Goal: Book appointment/travel/reservation

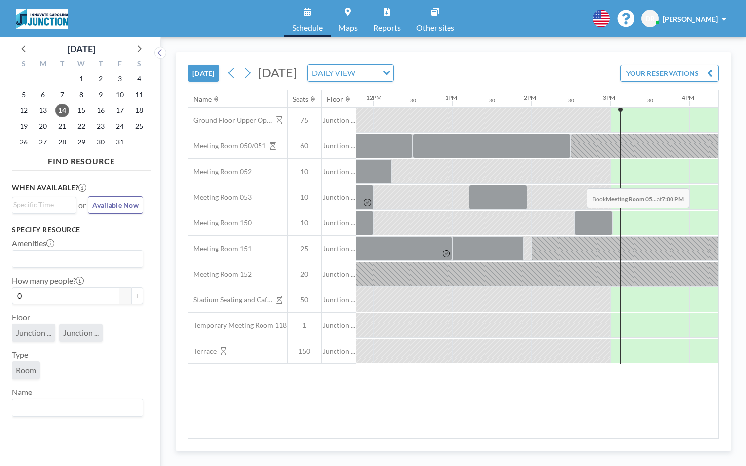
scroll to position [0, 945]
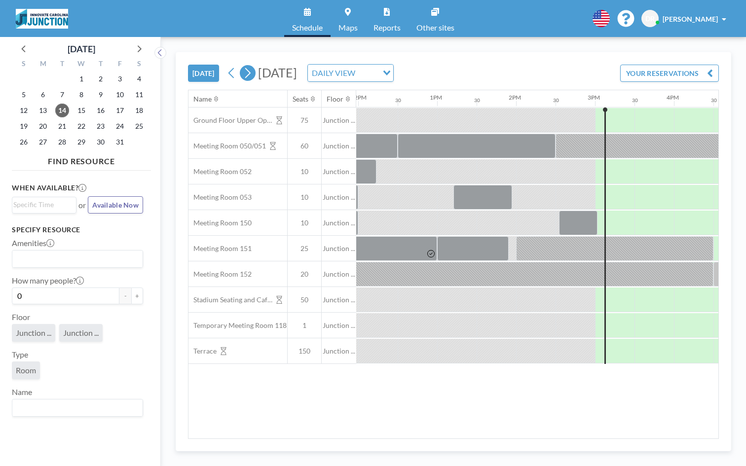
click at [243, 66] on icon at bounding box center [247, 73] width 9 height 15
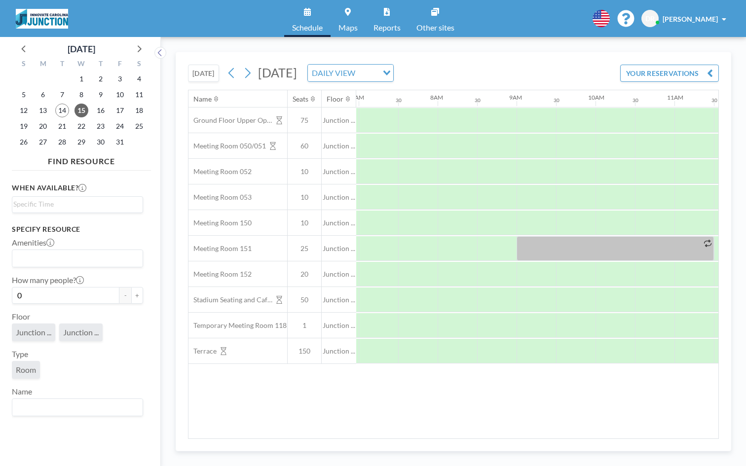
scroll to position [0, 551]
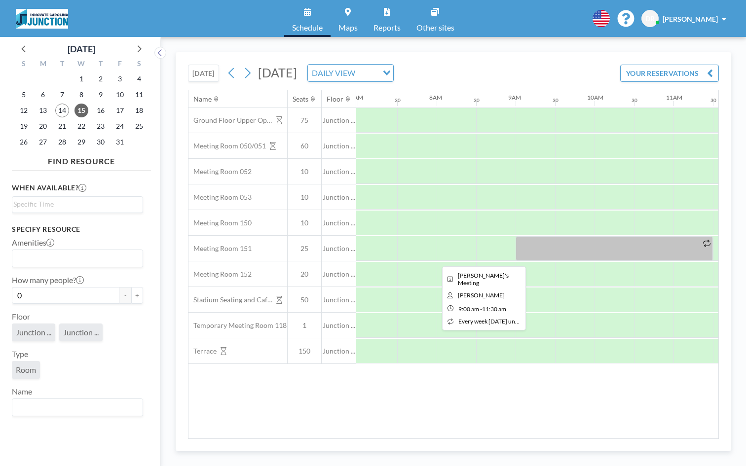
click at [516, 236] on div at bounding box center [614, 248] width 197 height 25
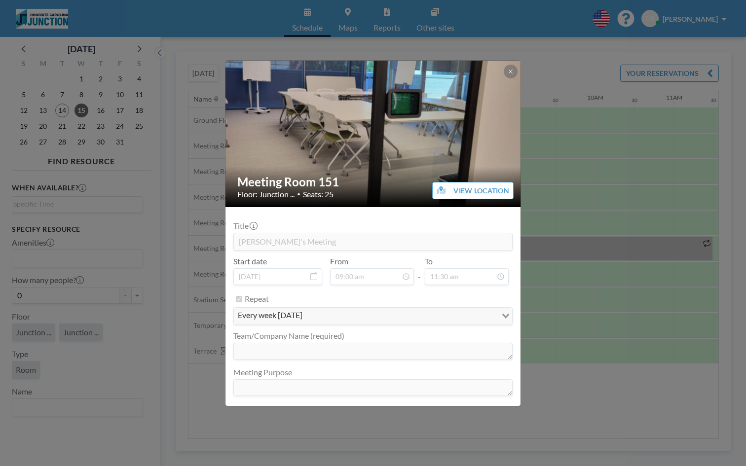
click at [539, 110] on div "Meeting Room 151 Floor: Junction ... • Seats: 25 VIEW LOCATION Title [PERSON_NA…" at bounding box center [373, 233] width 746 height 466
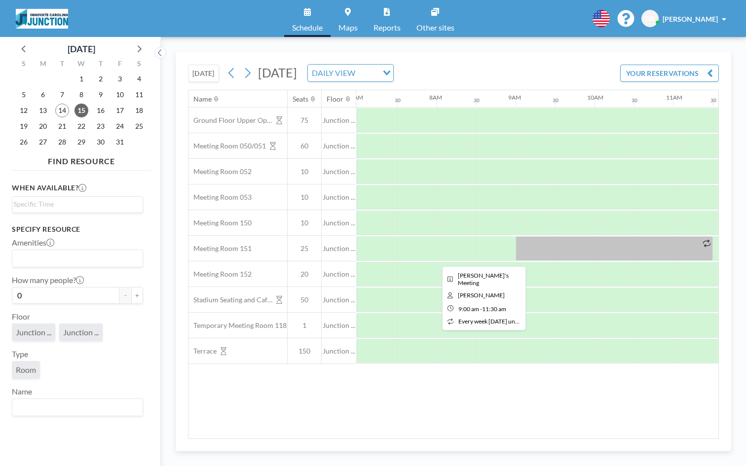
click at [516, 236] on div at bounding box center [614, 248] width 197 height 25
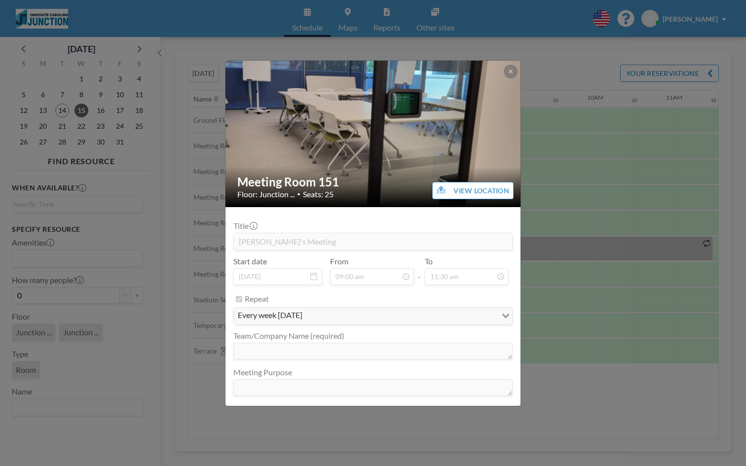
click at [540, 154] on div "Meeting Room 151 Floor: Junction ... • Seats: 25 VIEW LOCATION Title [PERSON_NA…" at bounding box center [373, 233] width 746 height 466
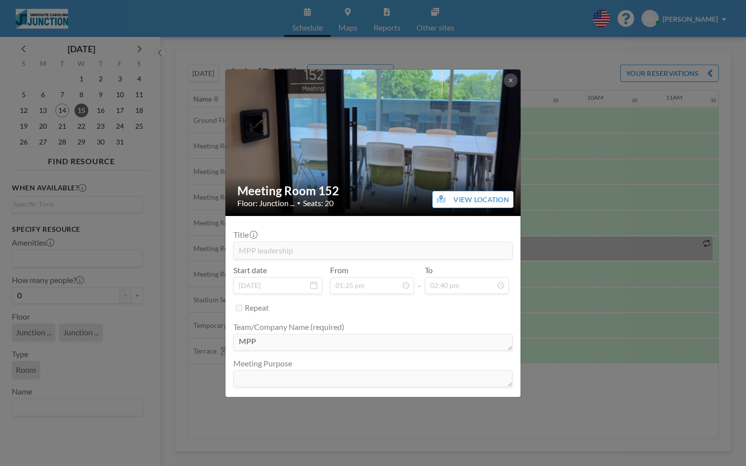
click at [590, 171] on div "Meeting Room 152 Floor: Junction ... • Seats: 20 VIEW LOCATION Title MPP leader…" at bounding box center [373, 233] width 746 height 466
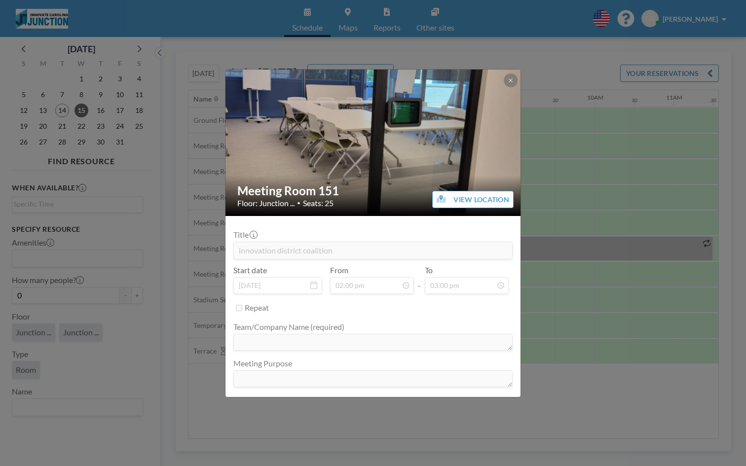
click at [611, 196] on div "Meeting Room 151 Floor: Junction ... • Seats: 25 VIEW LOCATION Title innovation…" at bounding box center [373, 233] width 746 height 466
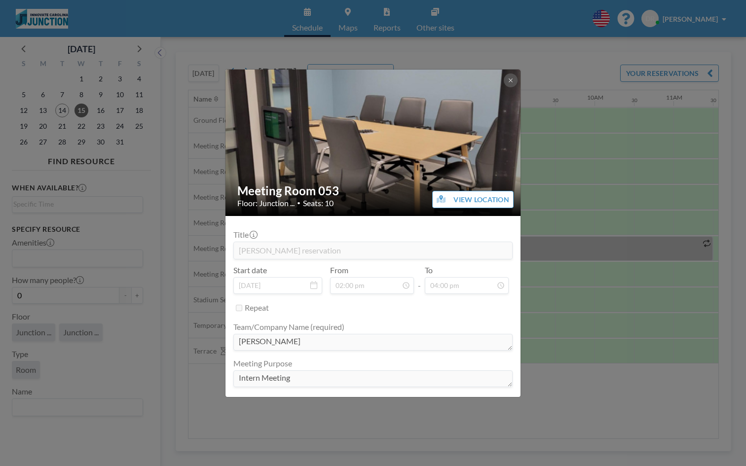
click at [536, 119] on div "Meeting Room 053 Floor: Junction ... • Seats: 10 VIEW LOCATION Title [PERSON_NA…" at bounding box center [373, 233] width 746 height 466
